Goal: Transaction & Acquisition: Purchase product/service

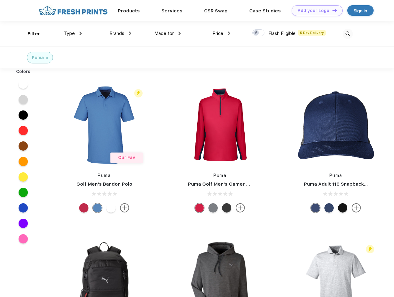
click at [314, 11] on link "Add your Logo Design Tool" at bounding box center [316, 10] width 51 height 11
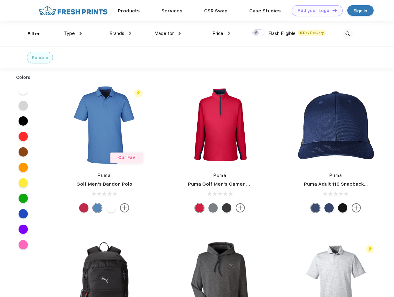
click at [0, 0] on div "Design Tool" at bounding box center [0, 0] width 0 height 0
click at [331, 10] on link "Add your Logo Design Tool" at bounding box center [316, 10] width 51 height 11
click at [30, 34] on div "Filter" at bounding box center [33, 33] width 13 height 7
click at [73, 33] on span "Type" at bounding box center [69, 34] width 11 height 6
click at [120, 33] on span "Brands" at bounding box center [116, 34] width 15 height 6
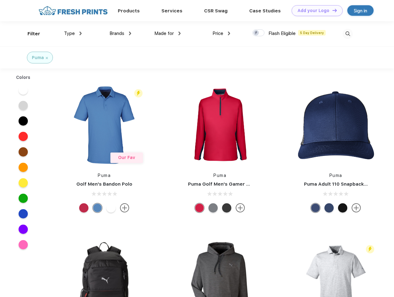
click at [167, 33] on span "Made for" at bounding box center [163, 34] width 19 height 6
click at [221, 33] on span "Price" at bounding box center [217, 34] width 11 height 6
click at [258, 33] on div at bounding box center [258, 32] width 12 height 7
click at [256, 33] on input "checkbox" at bounding box center [254, 31] width 4 height 4
click at [347, 34] on img at bounding box center [347, 34] width 10 height 10
